Goal: Task Accomplishment & Management: Complete application form

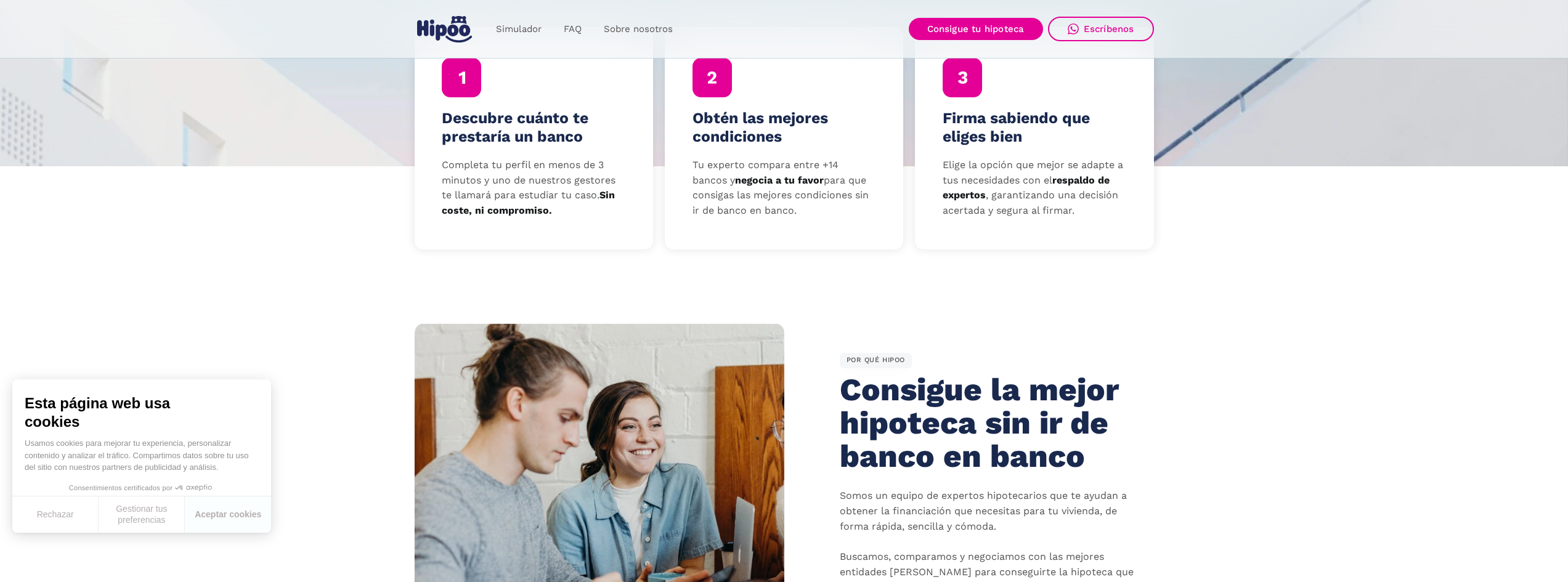
scroll to position [554, 0]
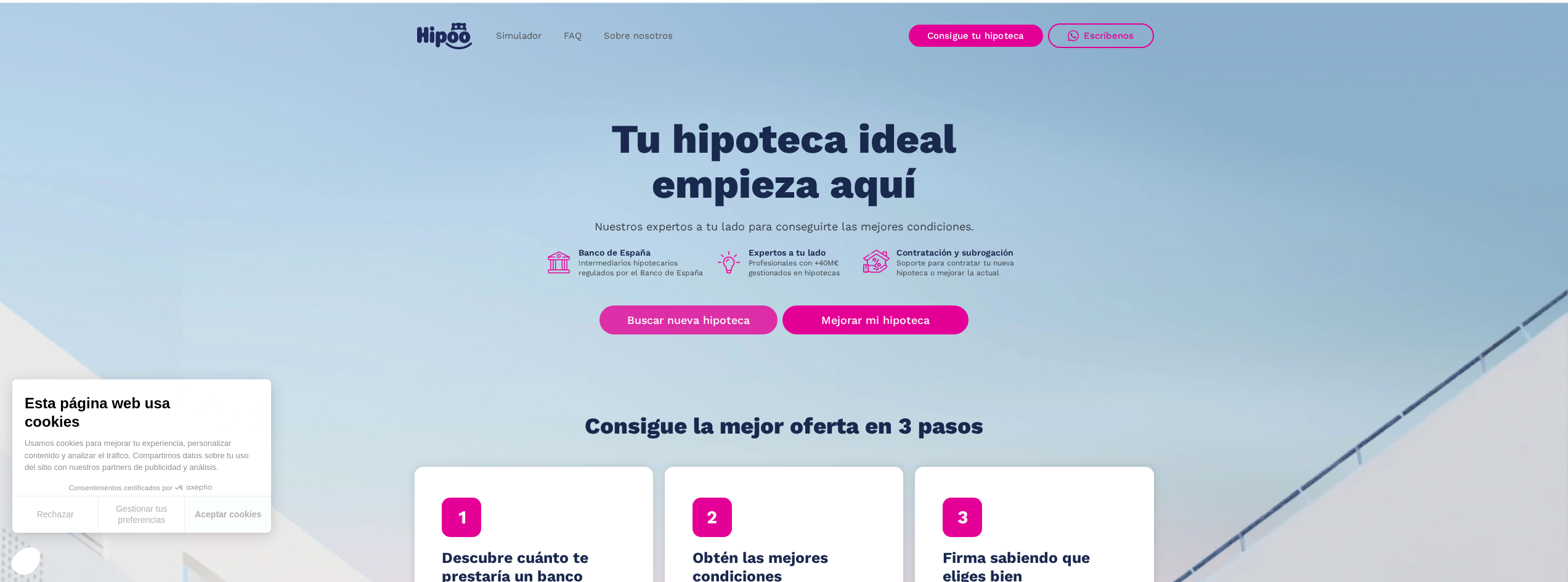
click at [753, 334] on link "Buscar nueva hipoteca" at bounding box center [688, 320] width 178 height 29
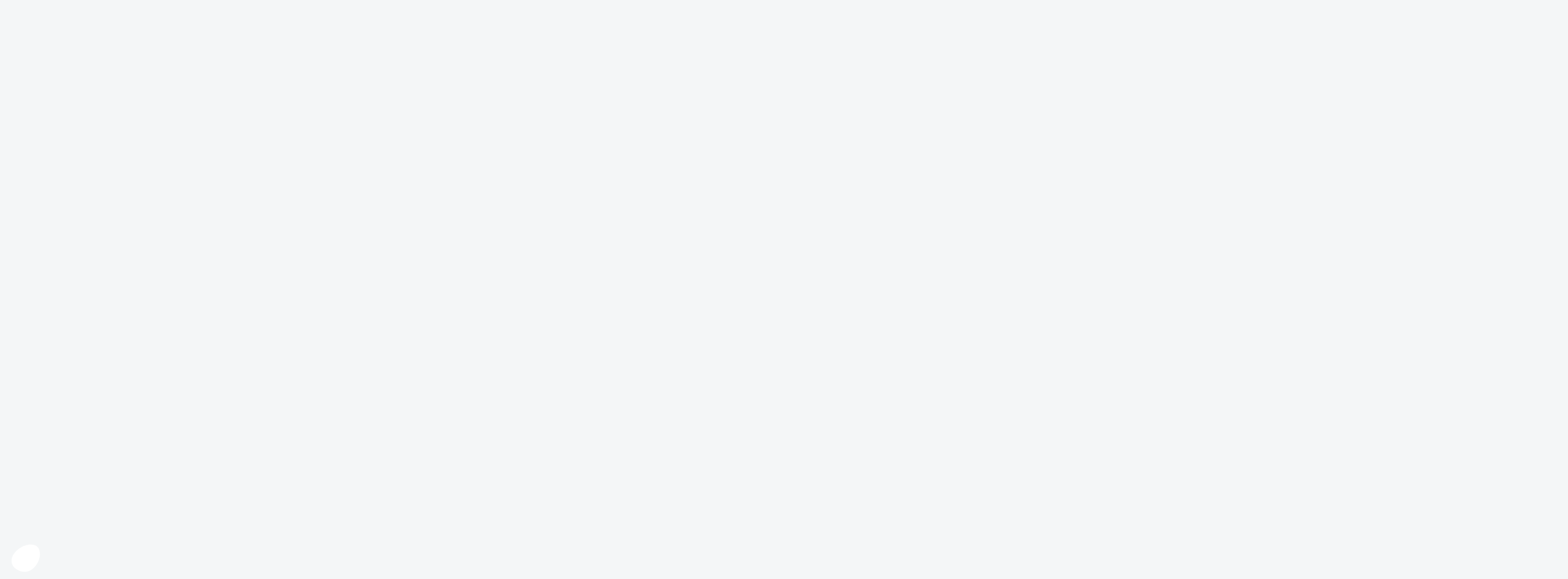
drag, startPoint x: 0, startPoint y: 0, endPoint x: 737, endPoint y: 324, distance: 805.1
click at [737, 324] on body at bounding box center [784, 289] width 1568 height 579
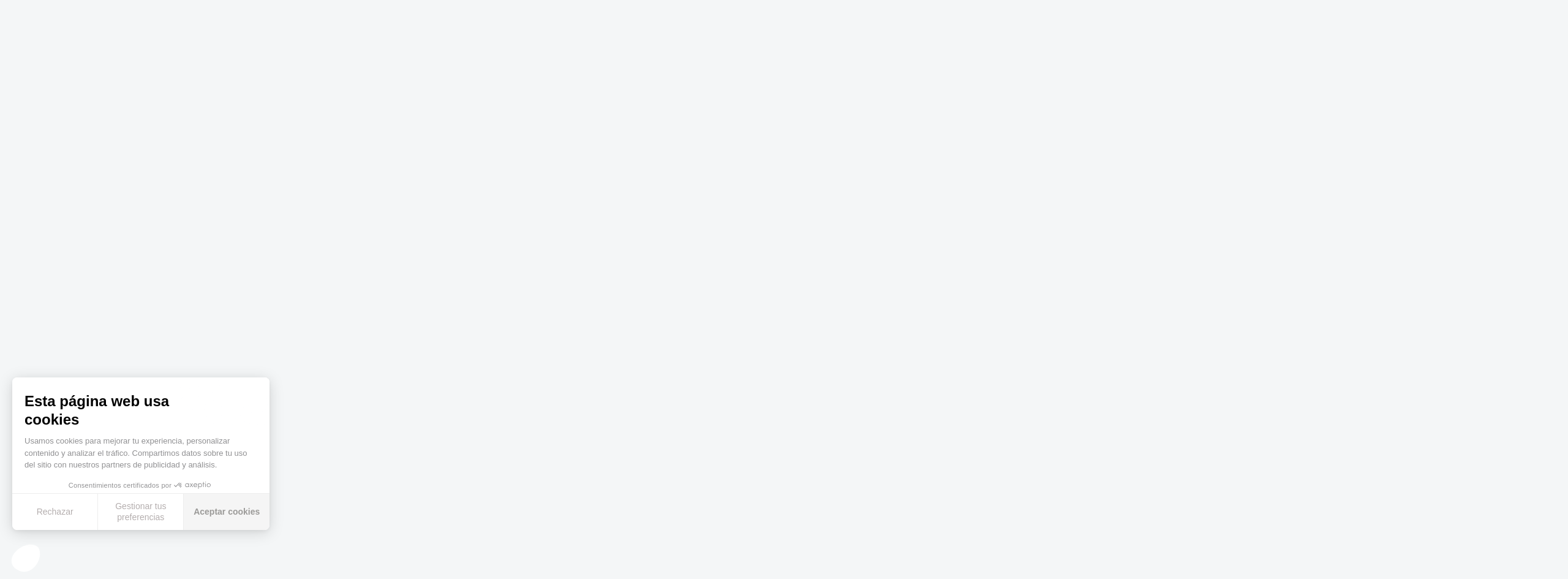
click at [250, 516] on button "Aceptar cookies" at bounding box center [227, 511] width 85 height 36
